Goal: Task Accomplishment & Management: Use online tool/utility

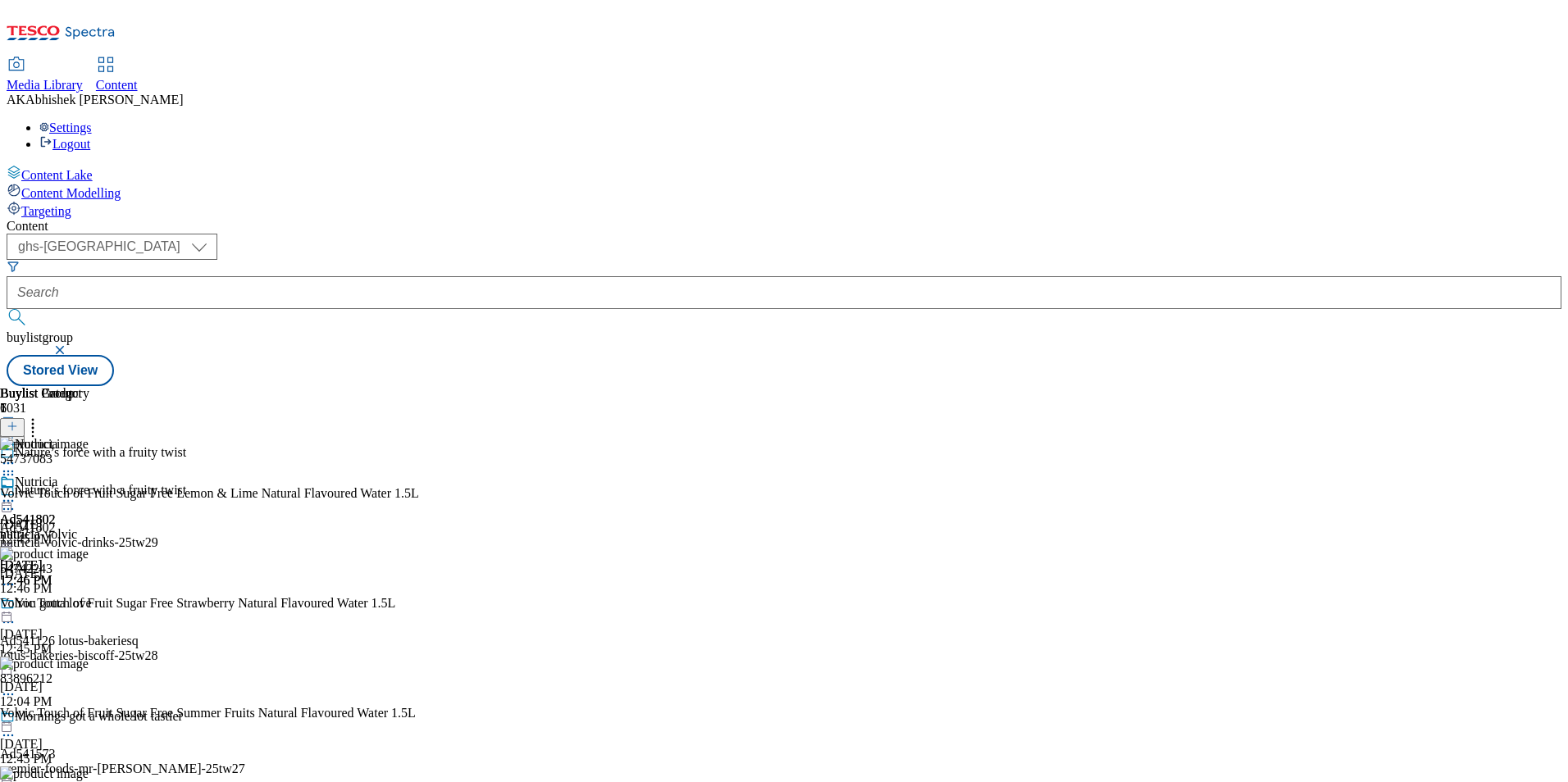
select select "ghs-[GEOGRAPHIC_DATA]"
type input "541508"
drag, startPoint x: 407, startPoint y: 120, endPoint x: 325, endPoint y: 113, distance: 82.3
click at [327, 260] on form "541508" at bounding box center [784, 295] width 1555 height 70
click at [6, 309] on button "submit" at bounding box center [17, 317] width 23 height 16
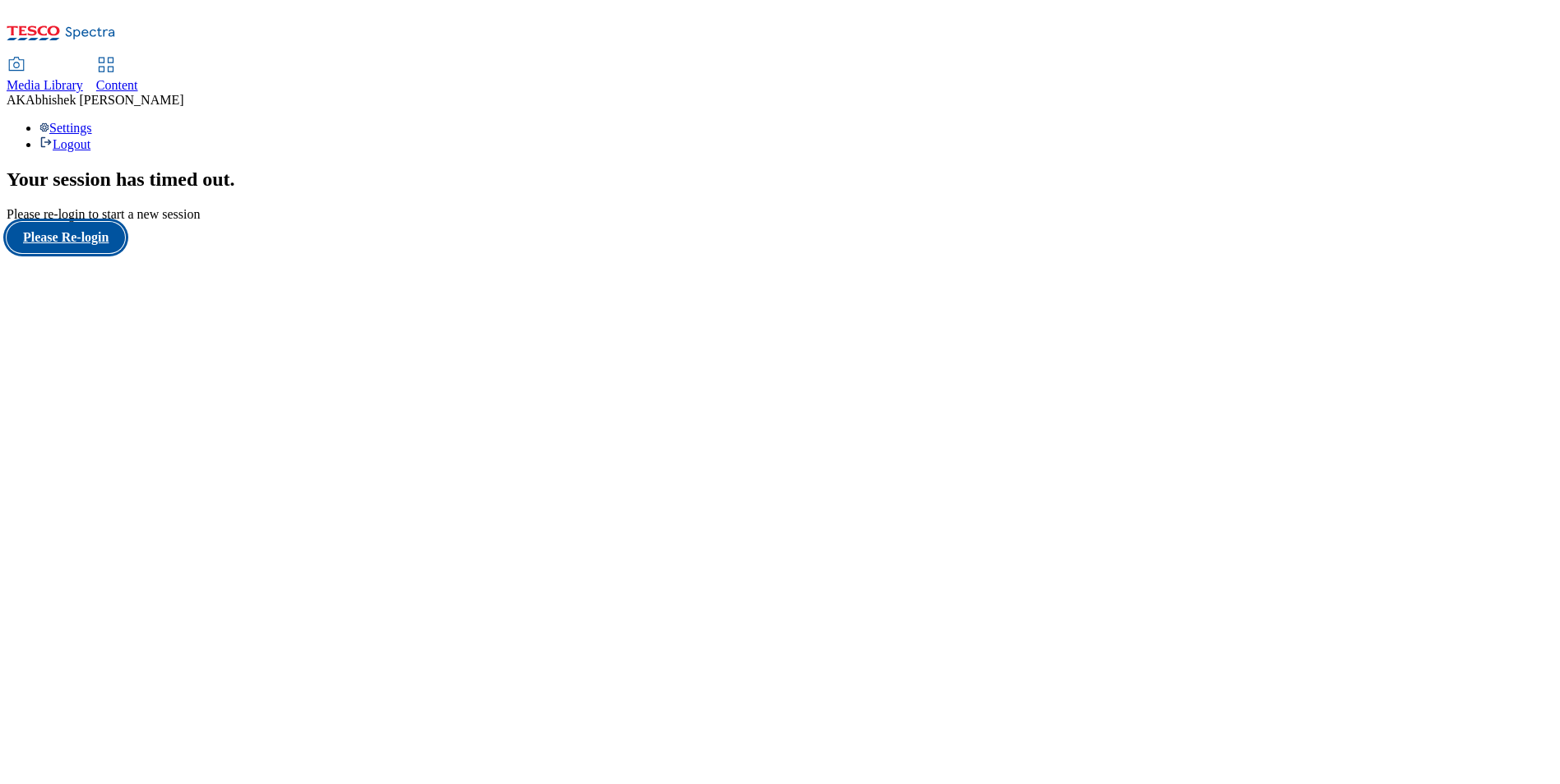
click at [99, 253] on button "Please Re-login" at bounding box center [65, 237] width 118 height 32
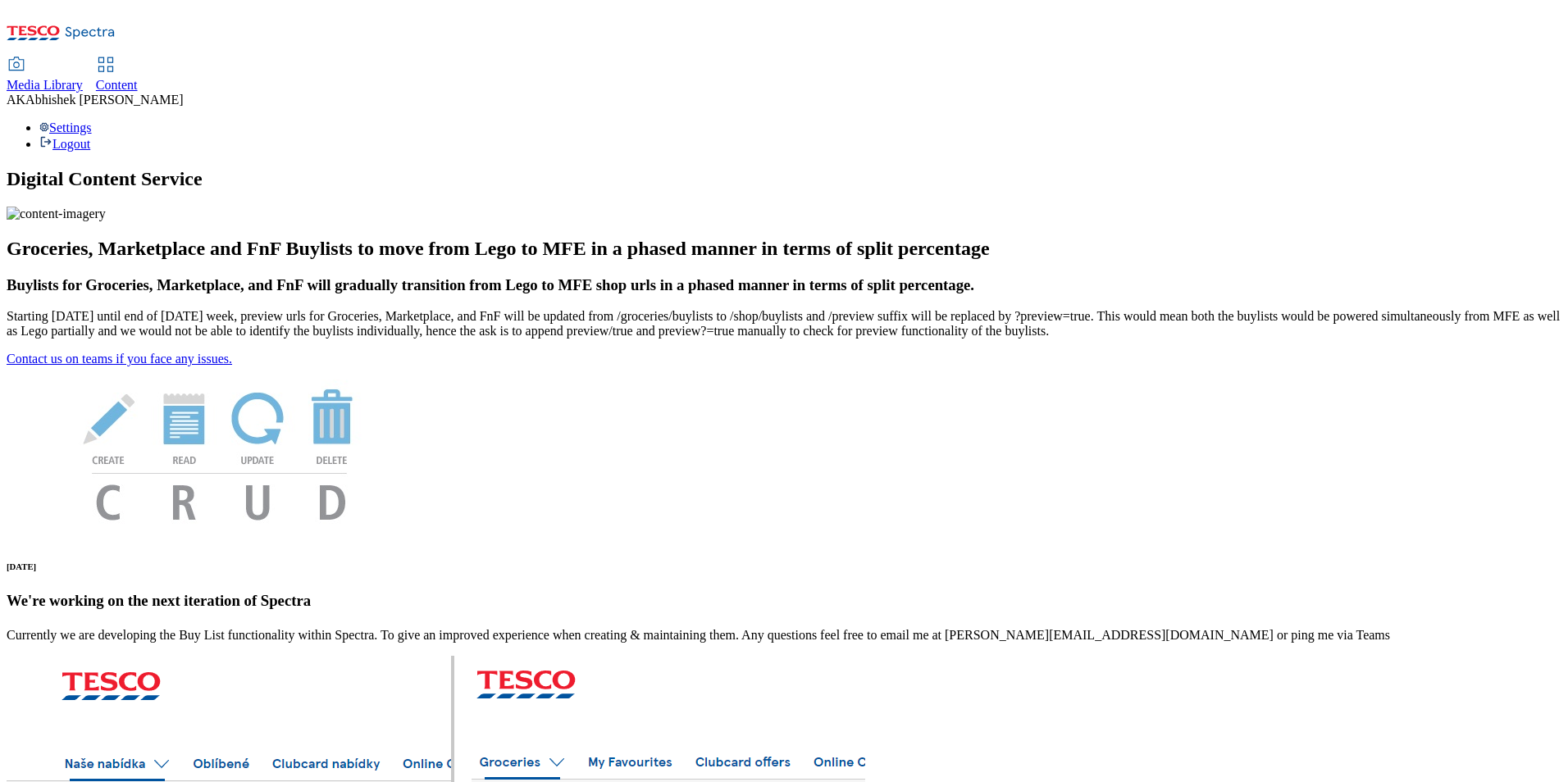
click at [138, 78] on span "Content" at bounding box center [116, 84] width 42 height 14
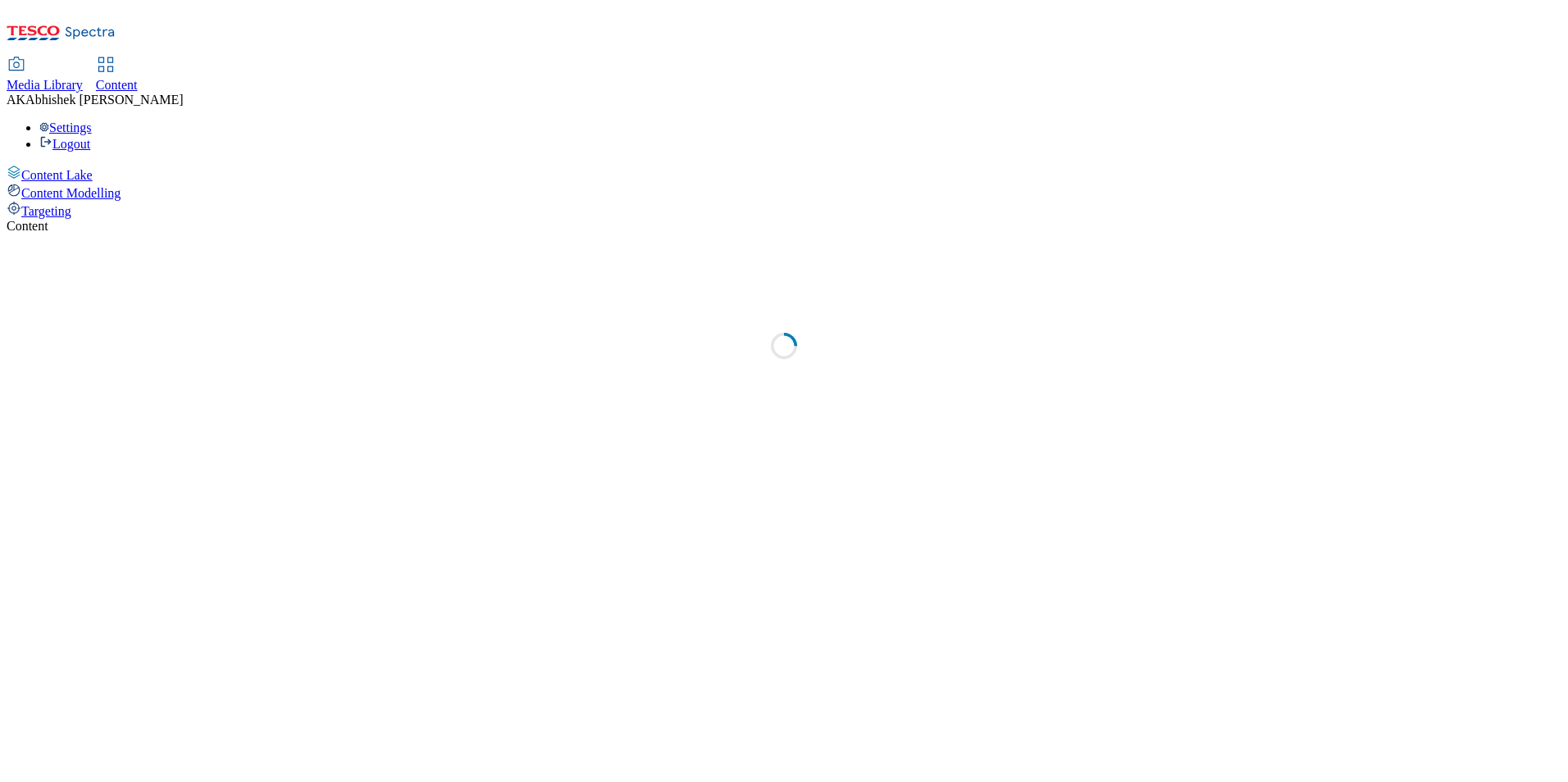
select select "ghs-[GEOGRAPHIC_DATA]"
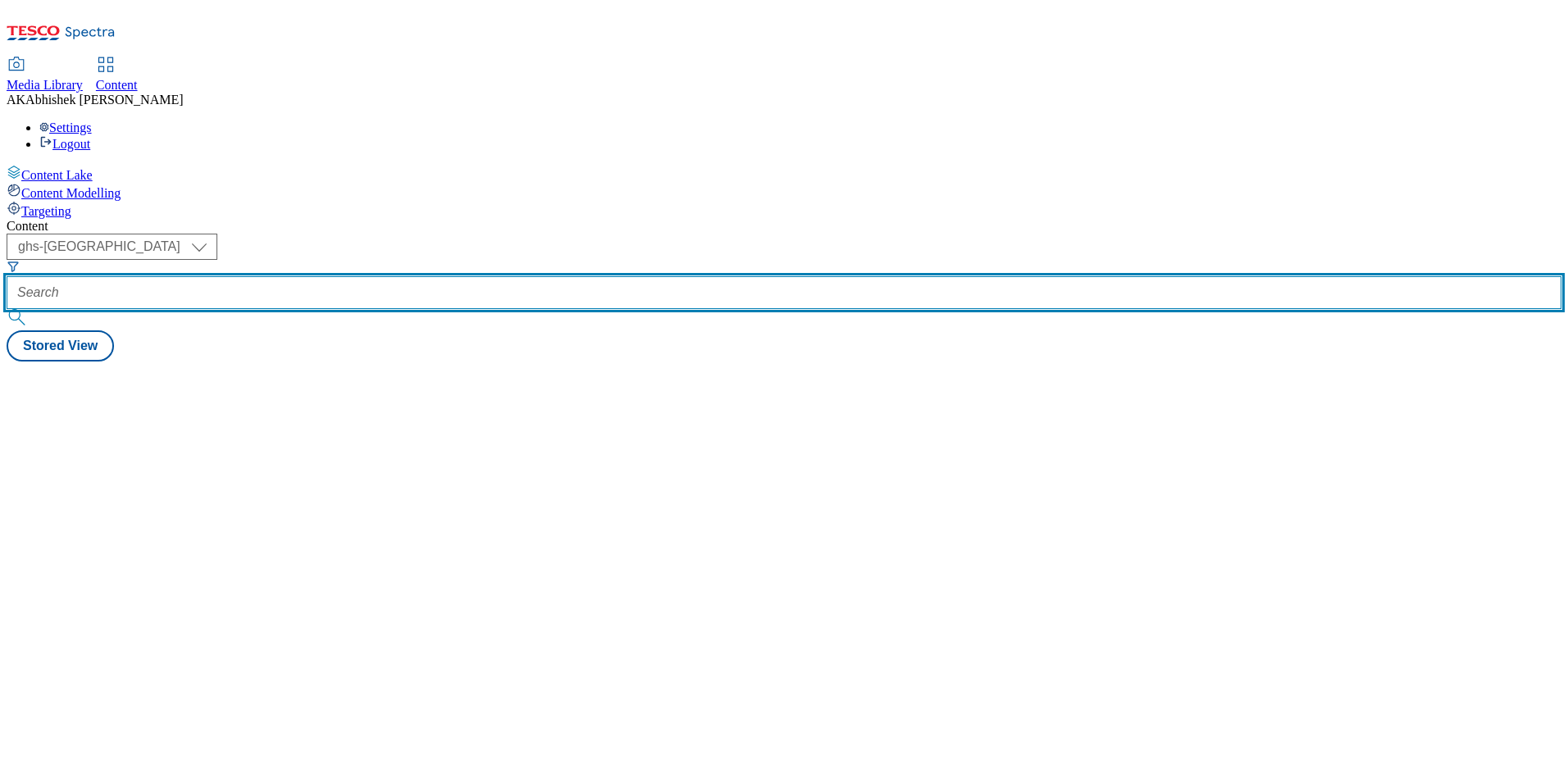
drag, startPoint x: 364, startPoint y: 122, endPoint x: 382, endPoint y: 121, distance: 18.0
click at [365, 276] on input "text" at bounding box center [784, 292] width 1555 height 32
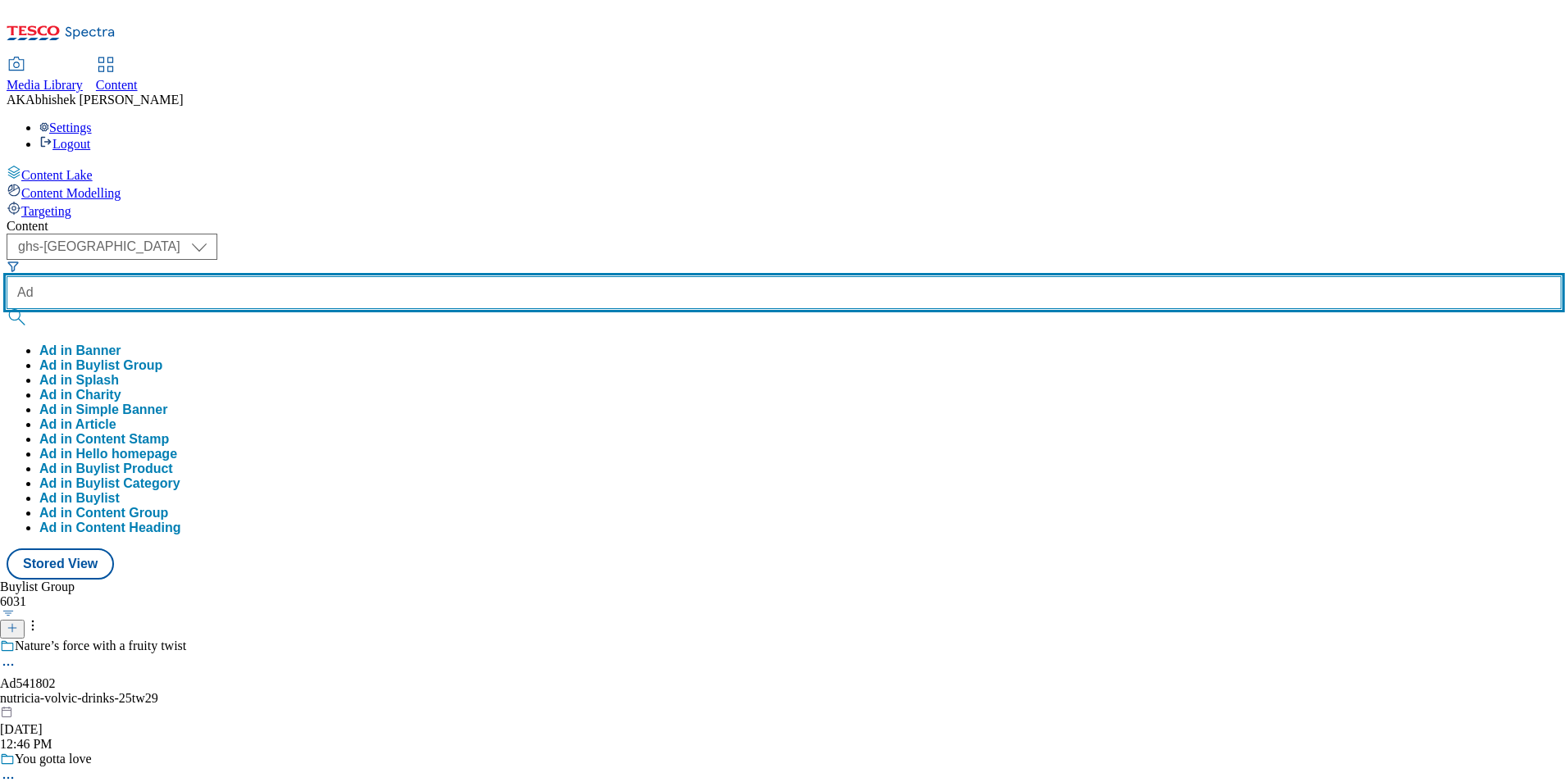
paste input "541508"
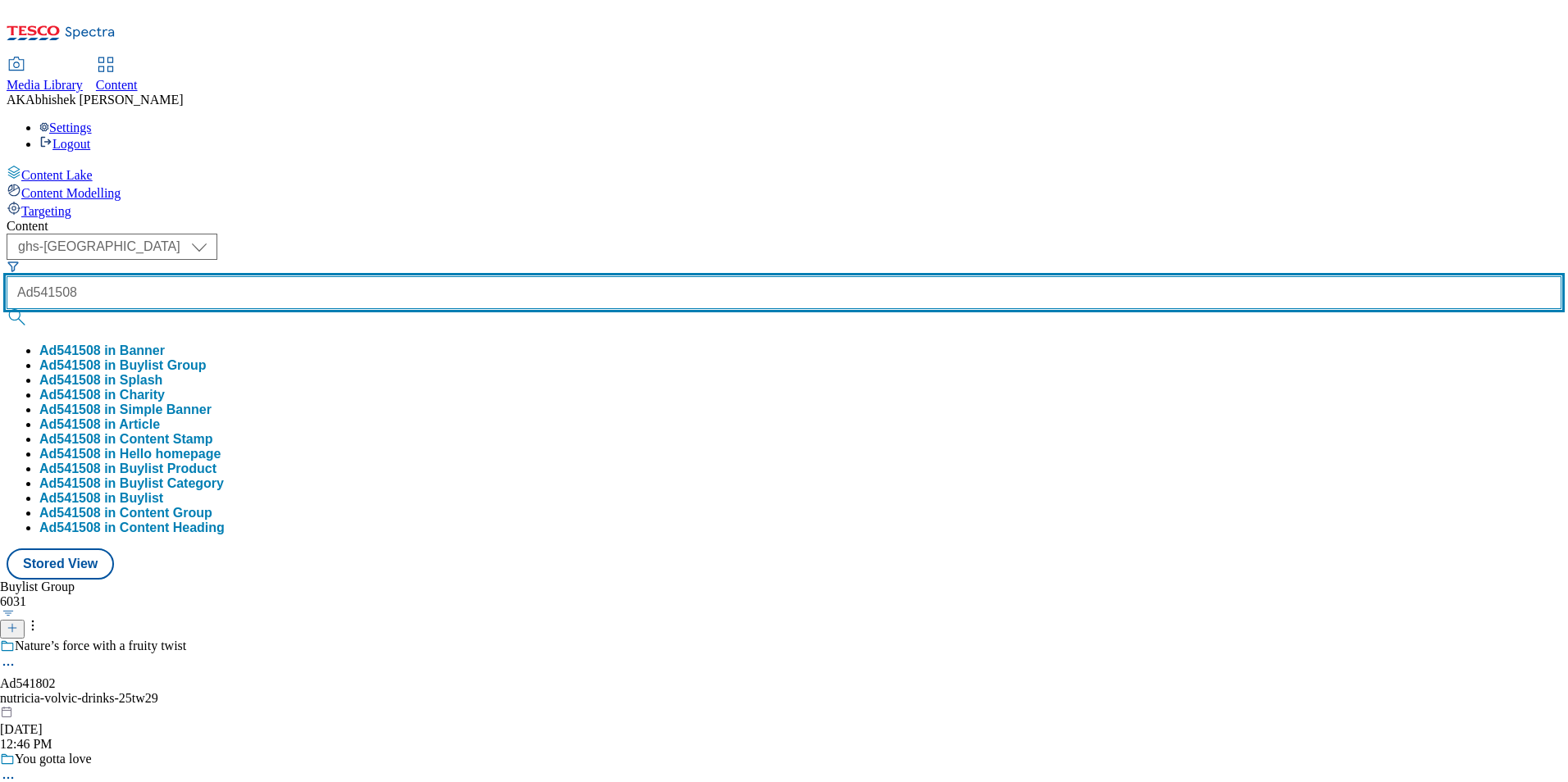
type input "Ad541508"
click at [6, 309] on button "submit" at bounding box center [17, 317] width 23 height 16
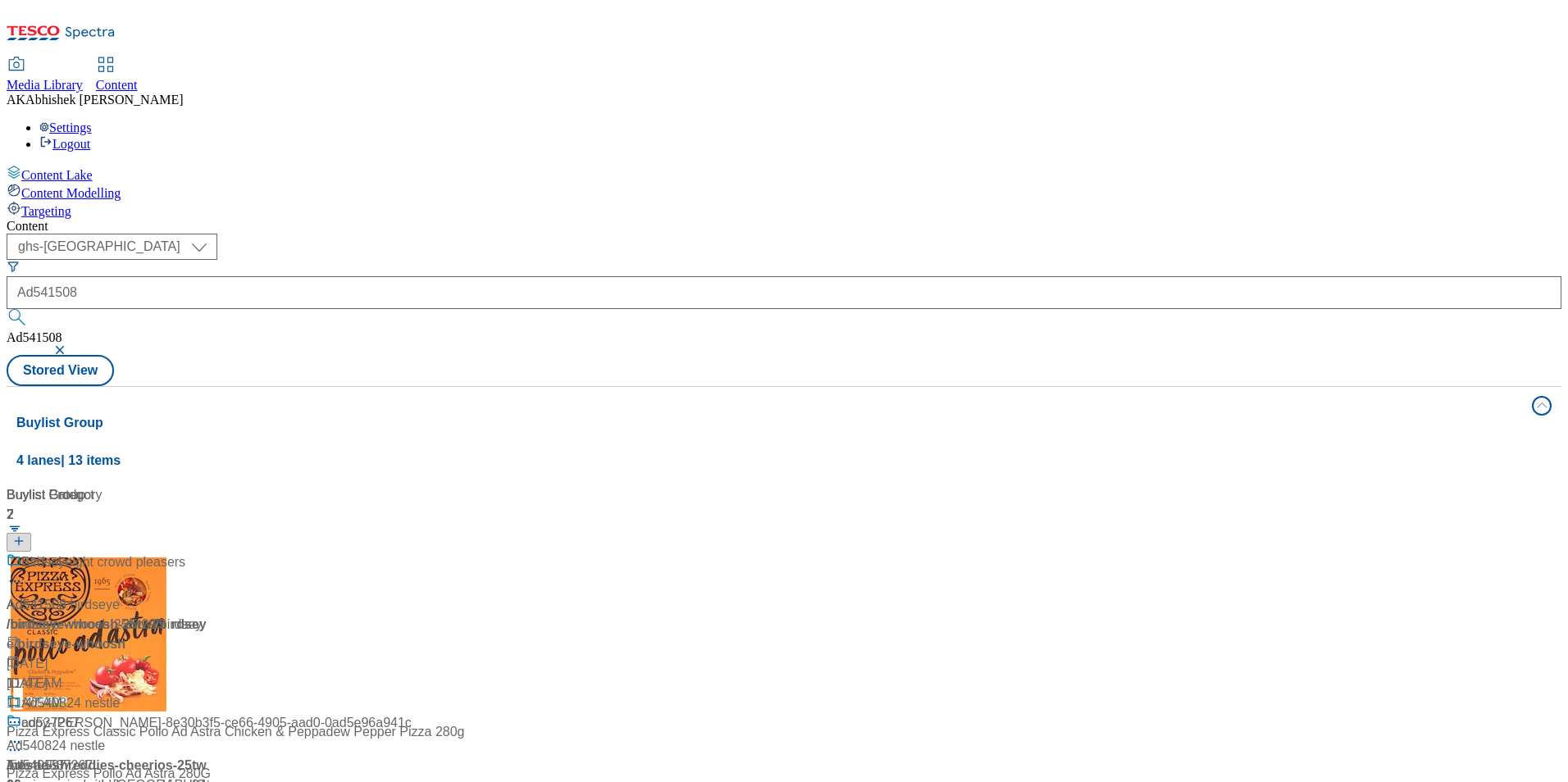
click at [733, 219] on div "Content ( optional ) ghs-roi ghs-uk ghs-uk Ad541508 Ad541508 Stored View Buylis…" at bounding box center [784, 660] width 1555 height 882
click at [212, 553] on div at bounding box center [108, 574] width 205 height 42
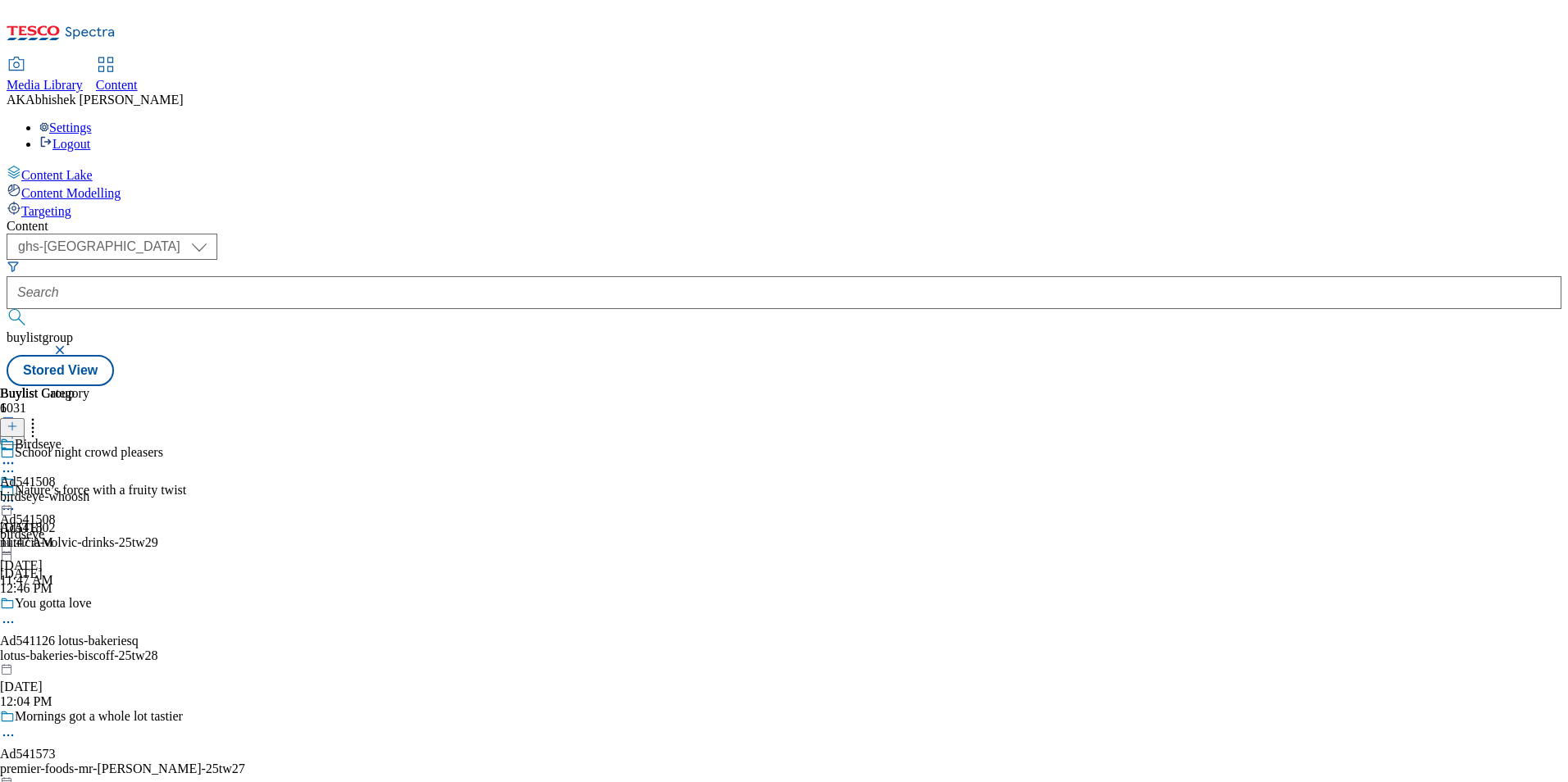
click at [16, 464] on icon at bounding box center [8, 472] width 16 height 16
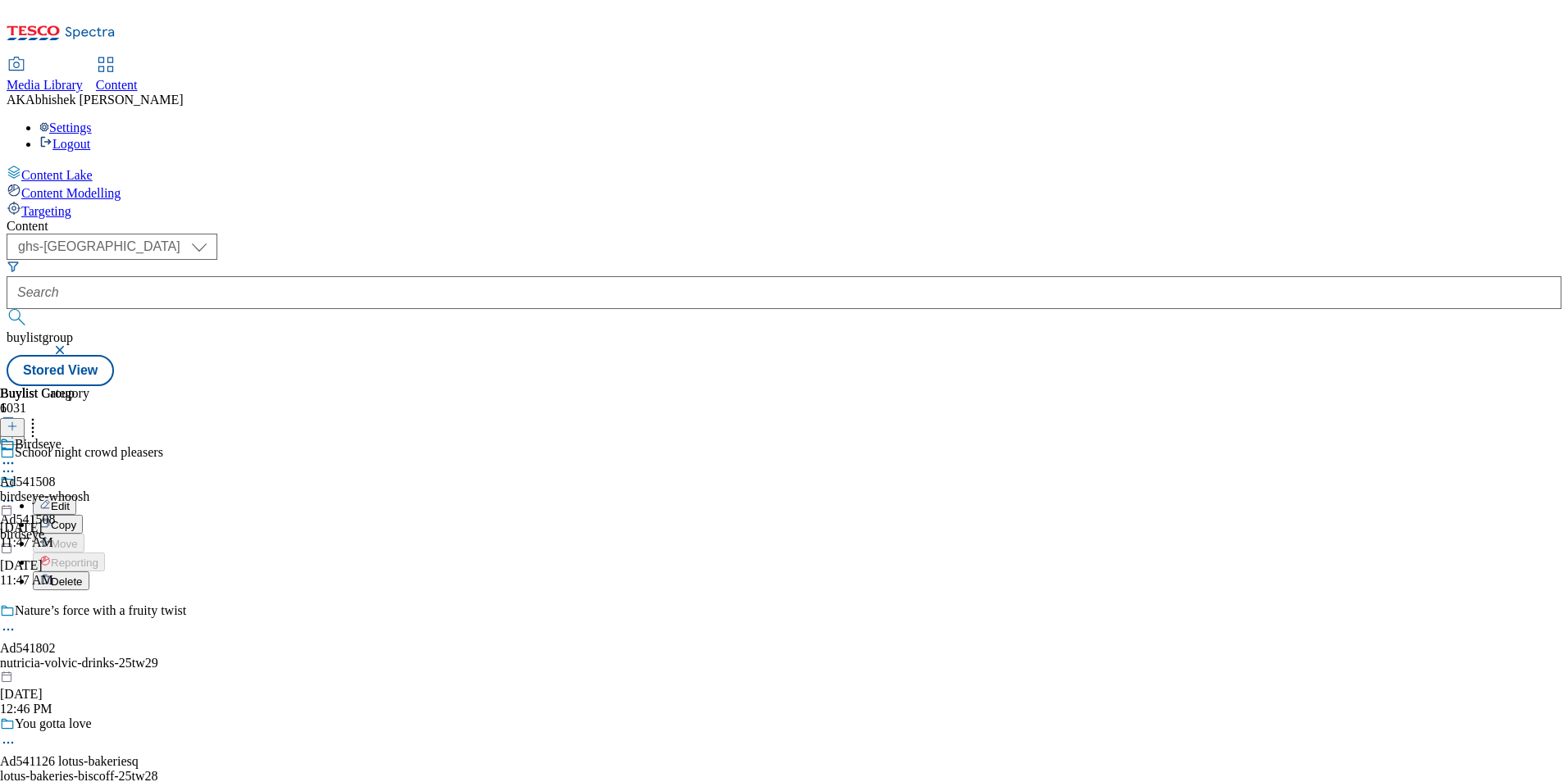
click at [77, 496] on button "Edit" at bounding box center [54, 505] width 43 height 19
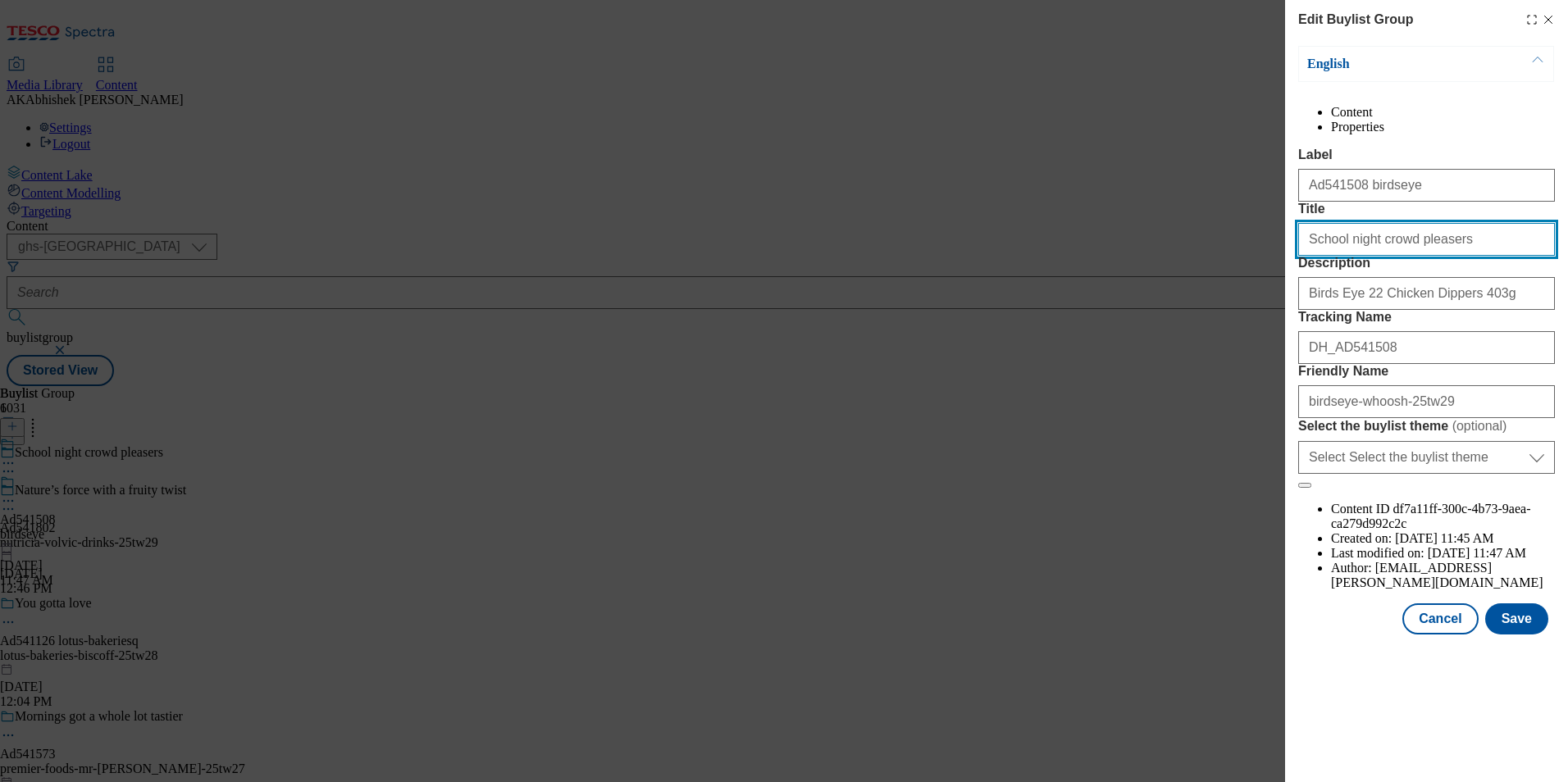
drag, startPoint x: 1461, startPoint y: 299, endPoint x: 1216, endPoint y: 277, distance: 246.0
click at [1216, 277] on div "Edit Buylist Group English Content Properties Label Ad541508 birdseye Title Sch…" at bounding box center [784, 391] width 1568 height 782
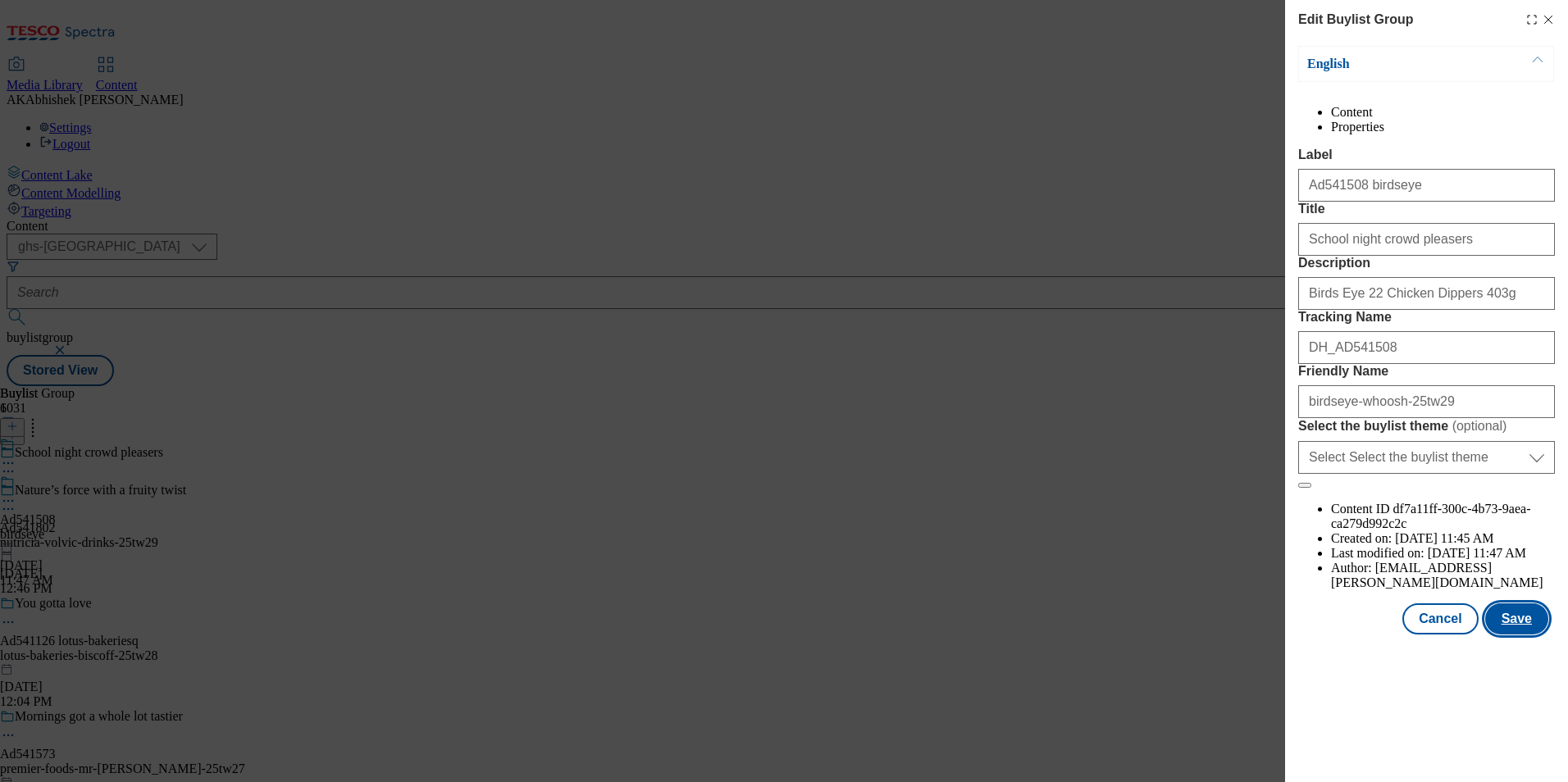
click at [1505, 635] on button "Save" at bounding box center [1517, 619] width 63 height 32
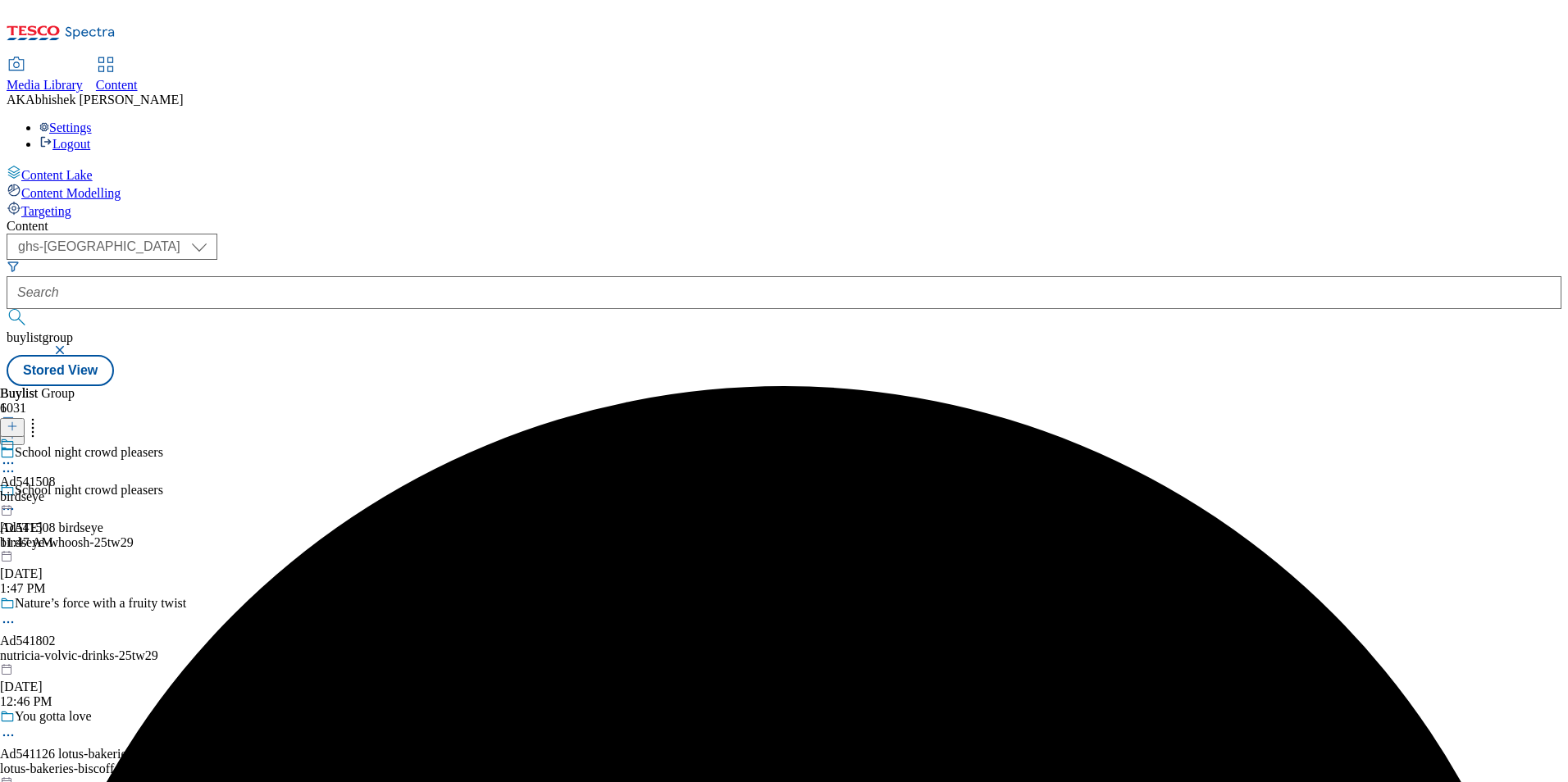
click at [16, 455] on icon at bounding box center [8, 464] width 16 height 16
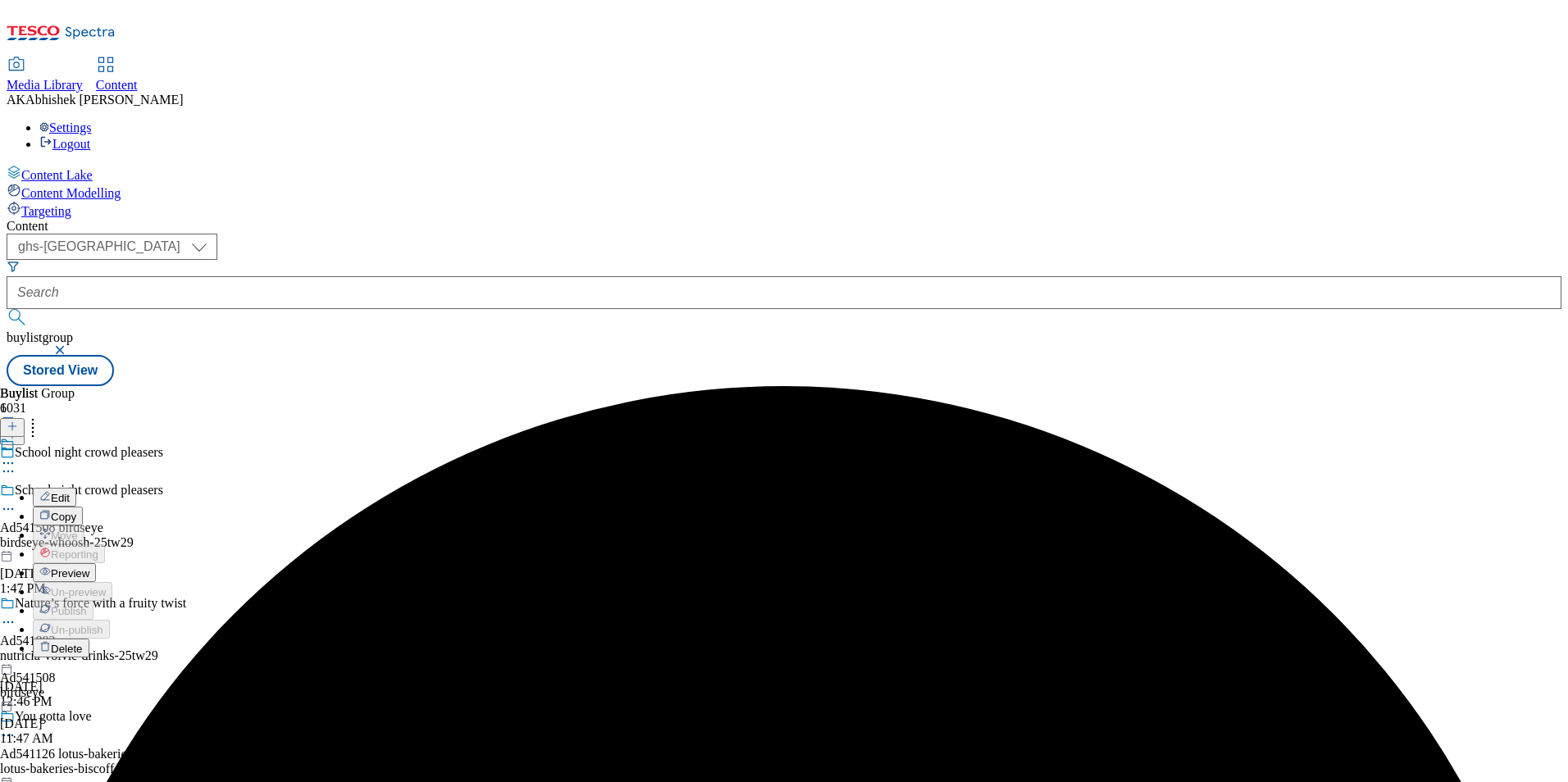
click at [69, 492] on span "Edit" at bounding box center [60, 498] width 19 height 13
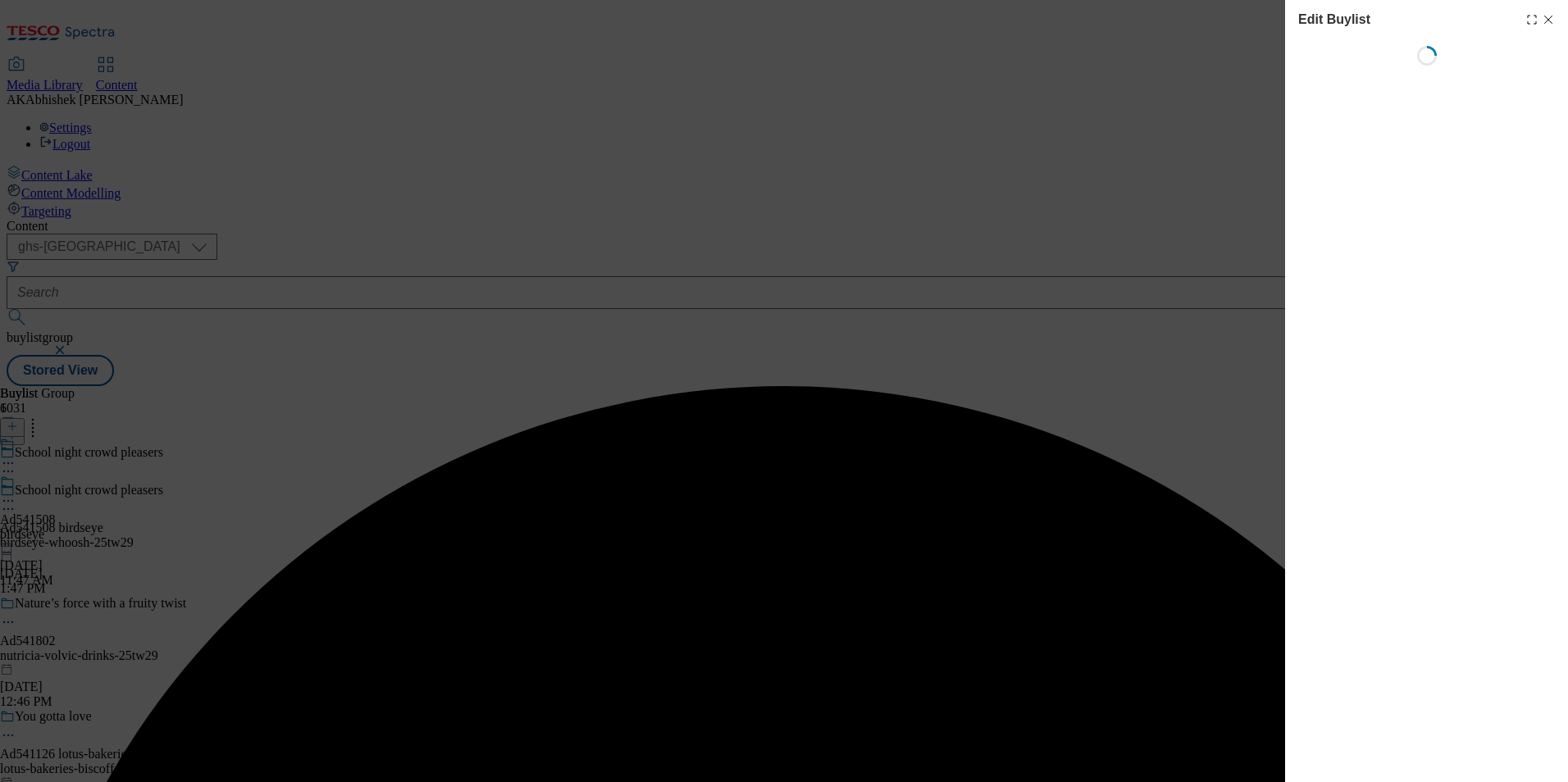
select select "tactical"
select select "supplier funded short term 1-3 weeks"
select select "dunnhumby"
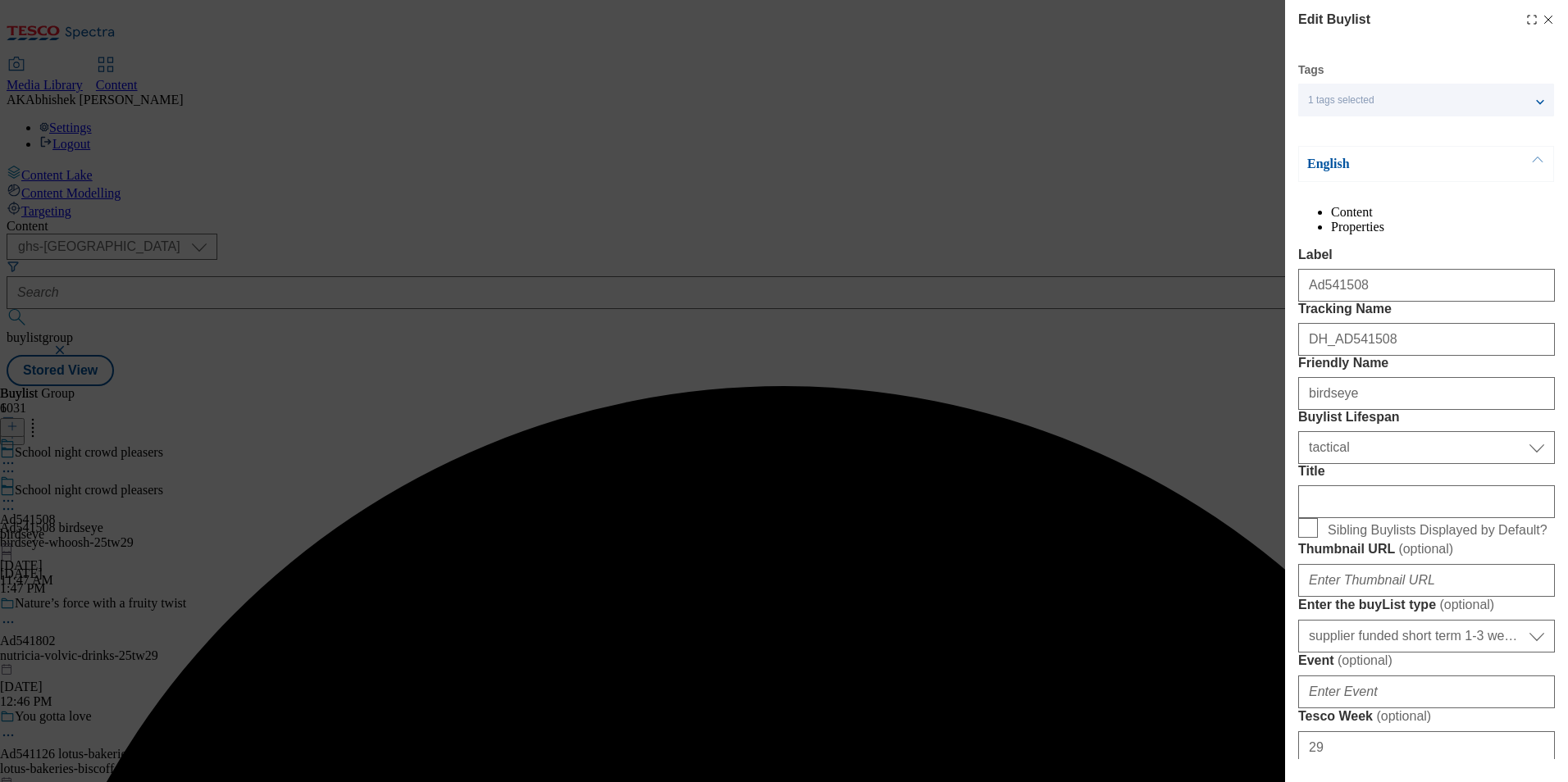
select select "Banner"
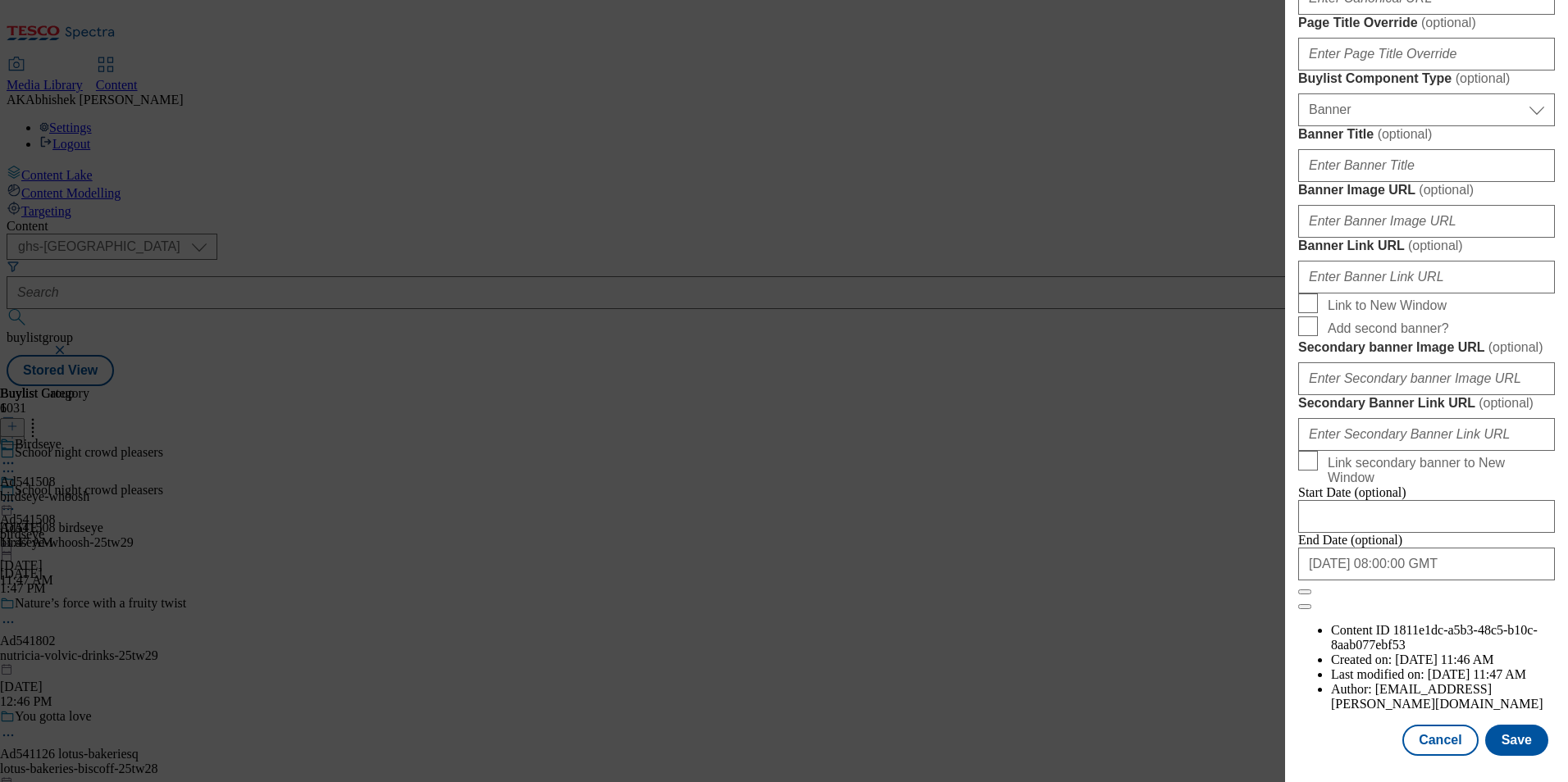
scroll to position [1603, 0]
click at [1496, 738] on button "Save" at bounding box center [1517, 741] width 63 height 32
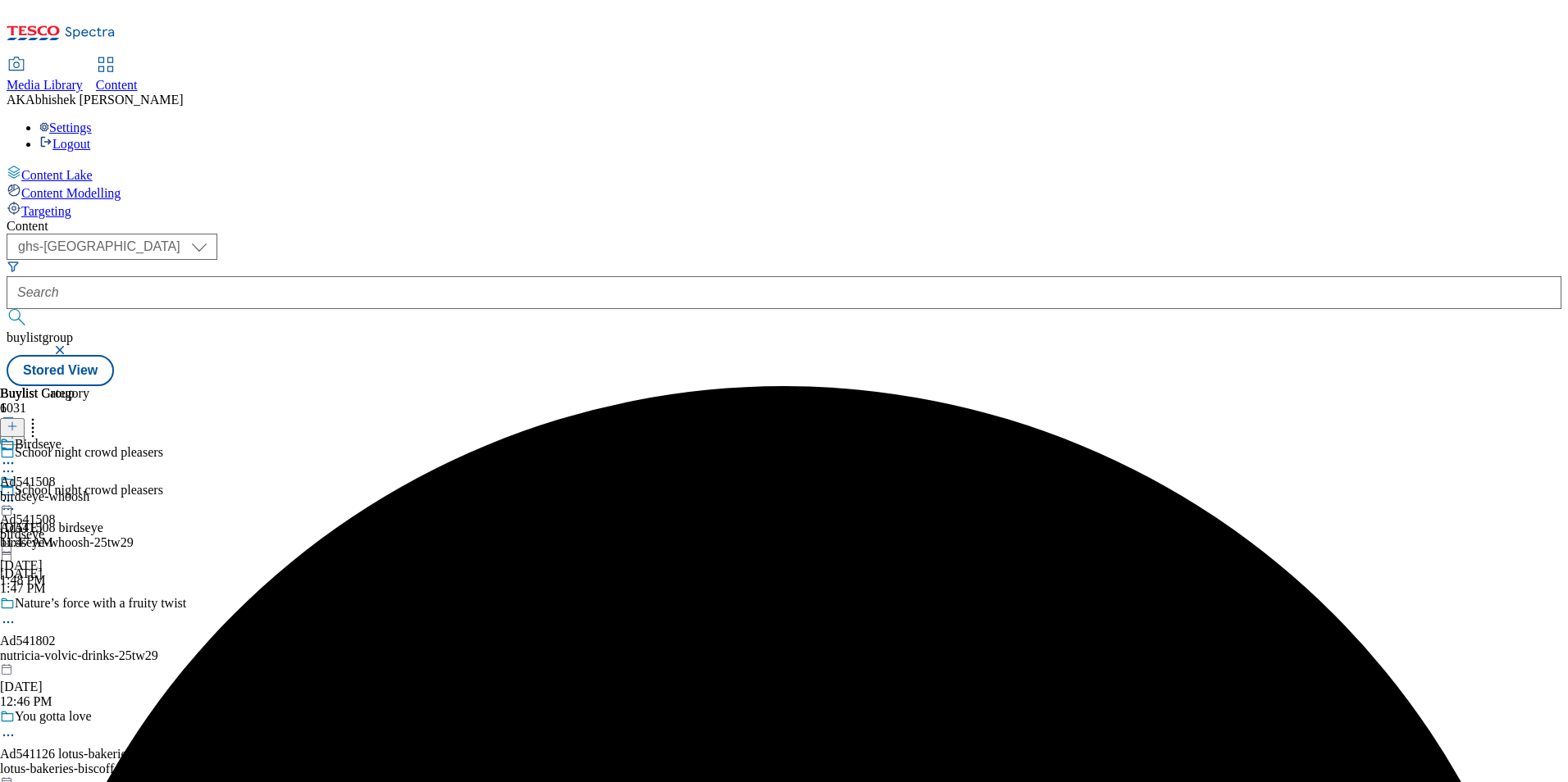
click at [16, 455] on icon at bounding box center [8, 464] width 16 height 16
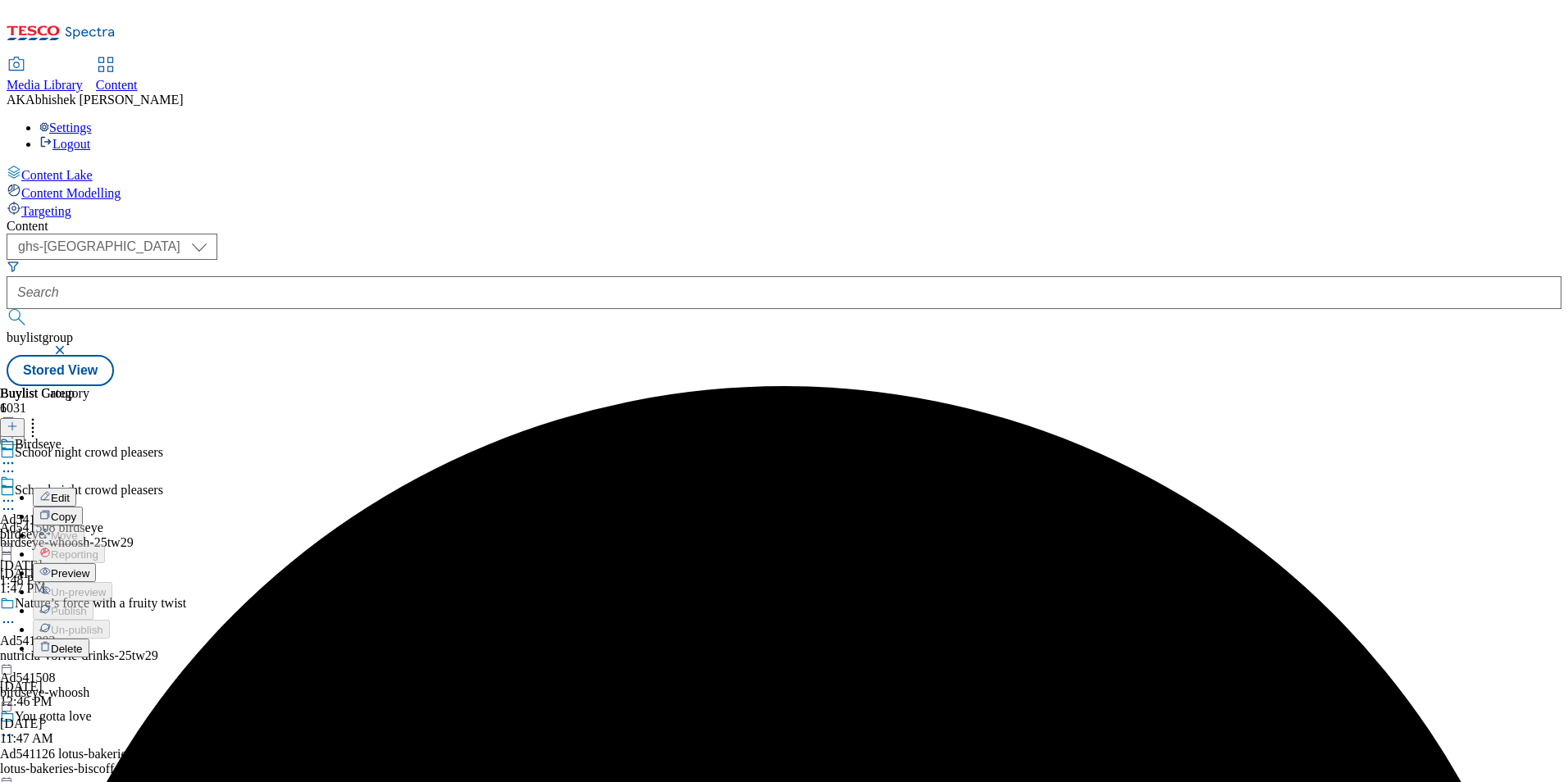
click at [69, 492] on span "Edit" at bounding box center [60, 498] width 19 height 13
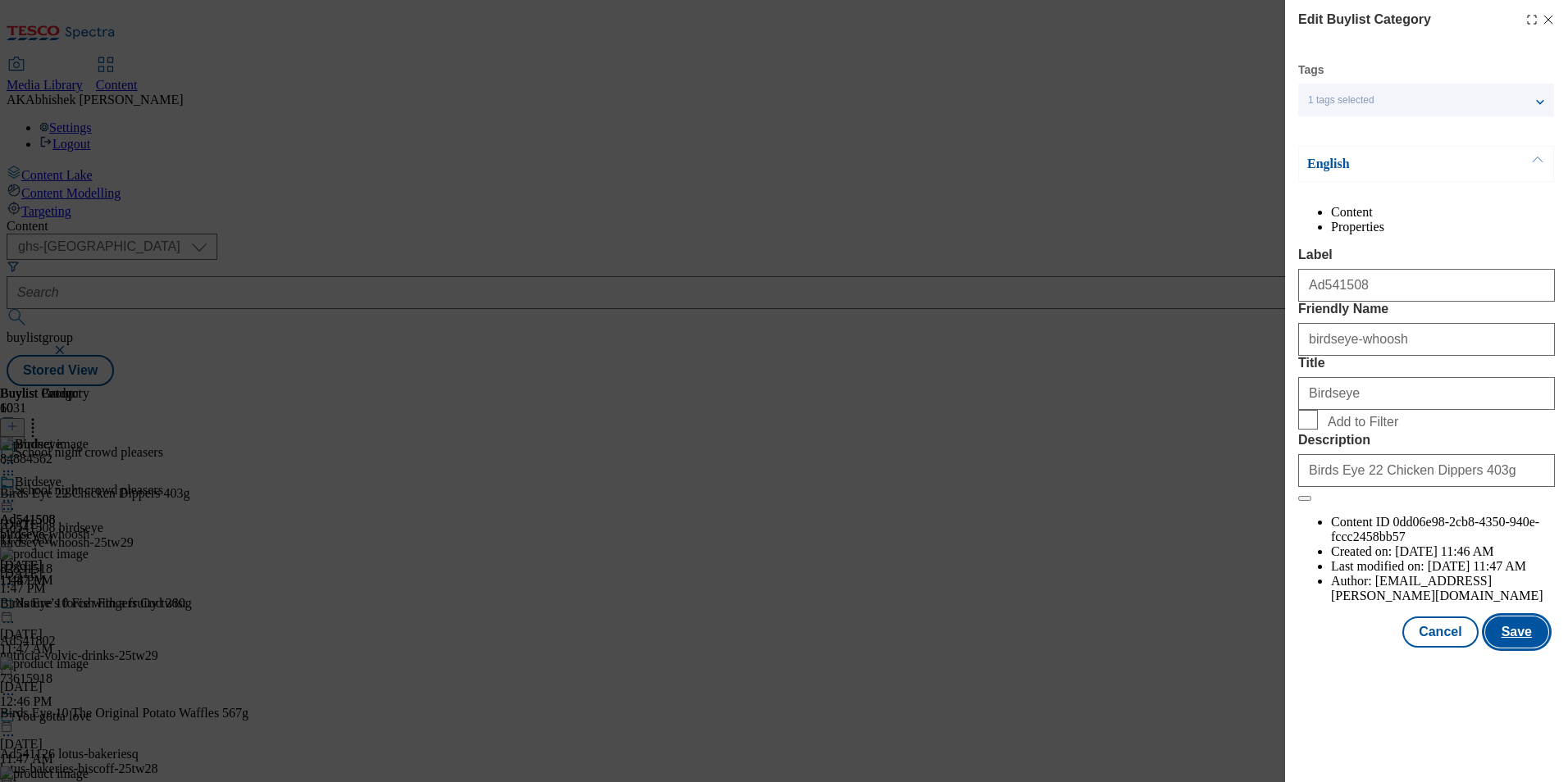
click at [1530, 648] on button "Save" at bounding box center [1517, 632] width 63 height 32
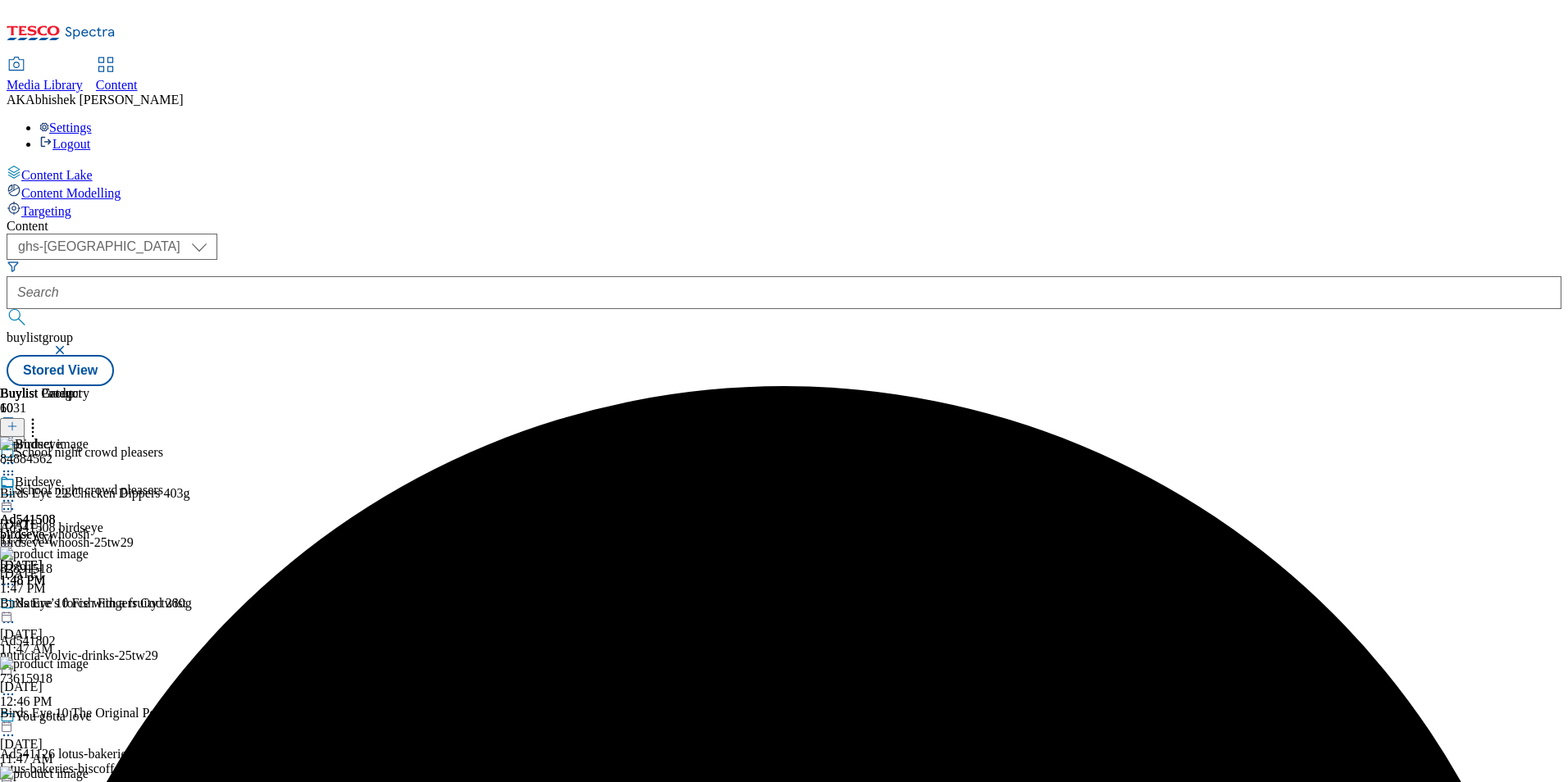
click at [16, 492] on icon at bounding box center [8, 501] width 16 height 16
click at [89, 605] on span "Preview" at bounding box center [69, 612] width 39 height 13
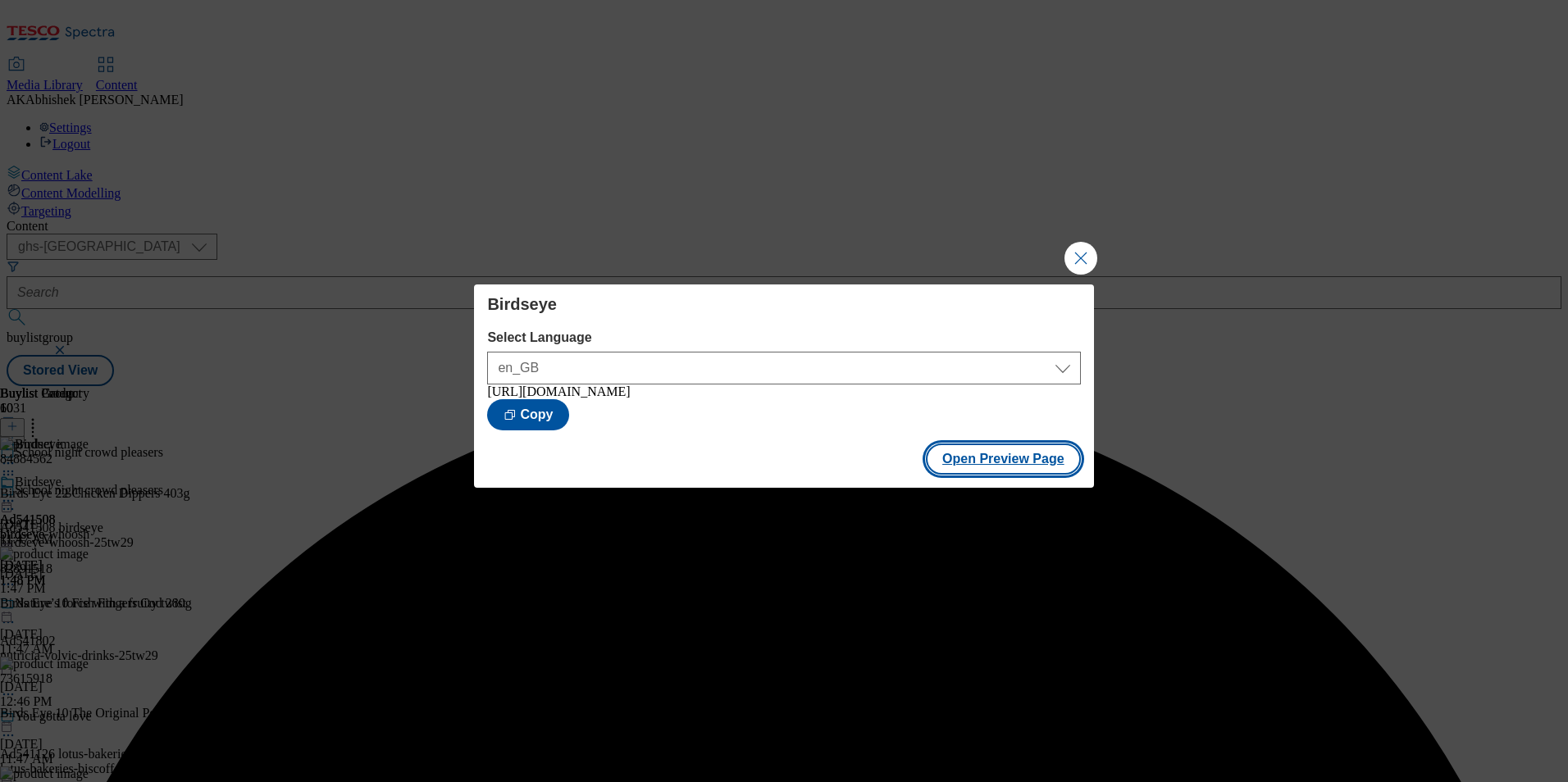
click at [1029, 455] on button "Open Preview Page" at bounding box center [1003, 459] width 155 height 32
click at [1088, 246] on button "Close Modal" at bounding box center [1081, 258] width 32 height 32
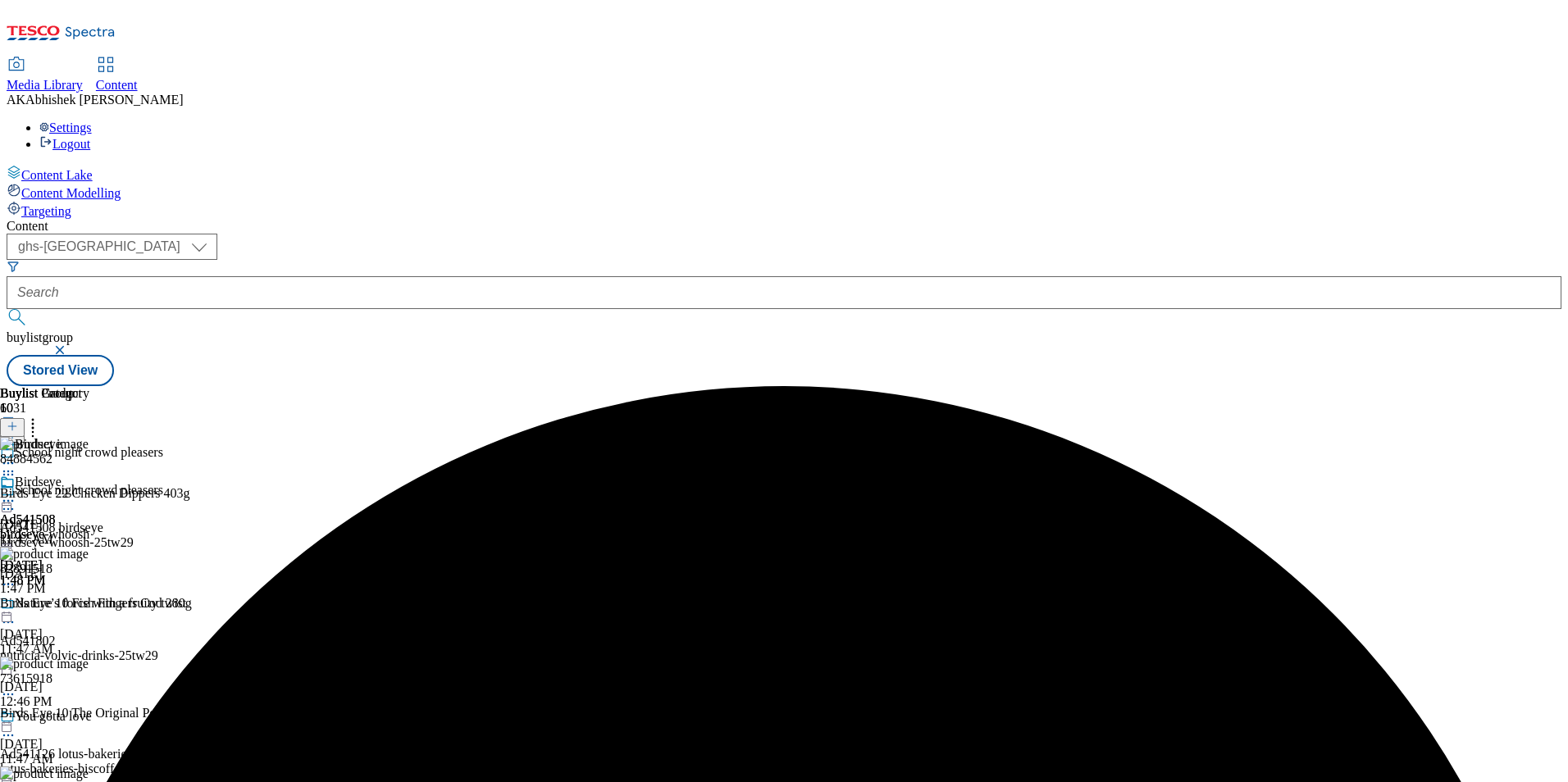
click at [16, 492] on icon at bounding box center [8, 501] width 16 height 16
click at [87, 662] on span "Publish" at bounding box center [69, 668] width 36 height 13
